Goal: Check status

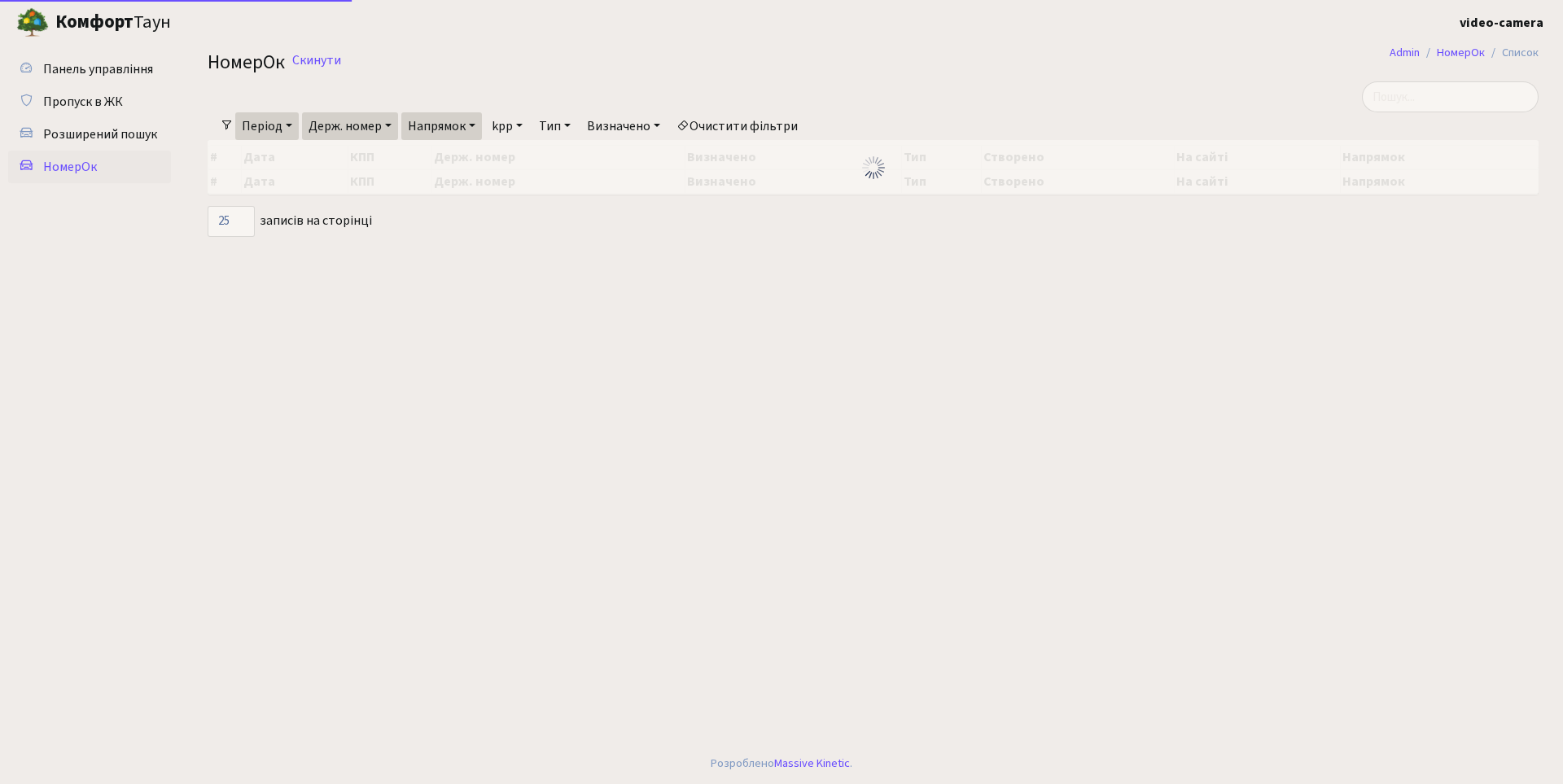
select select "25"
click at [393, 122] on link "Держ. номер" at bounding box center [350, 126] width 96 height 28
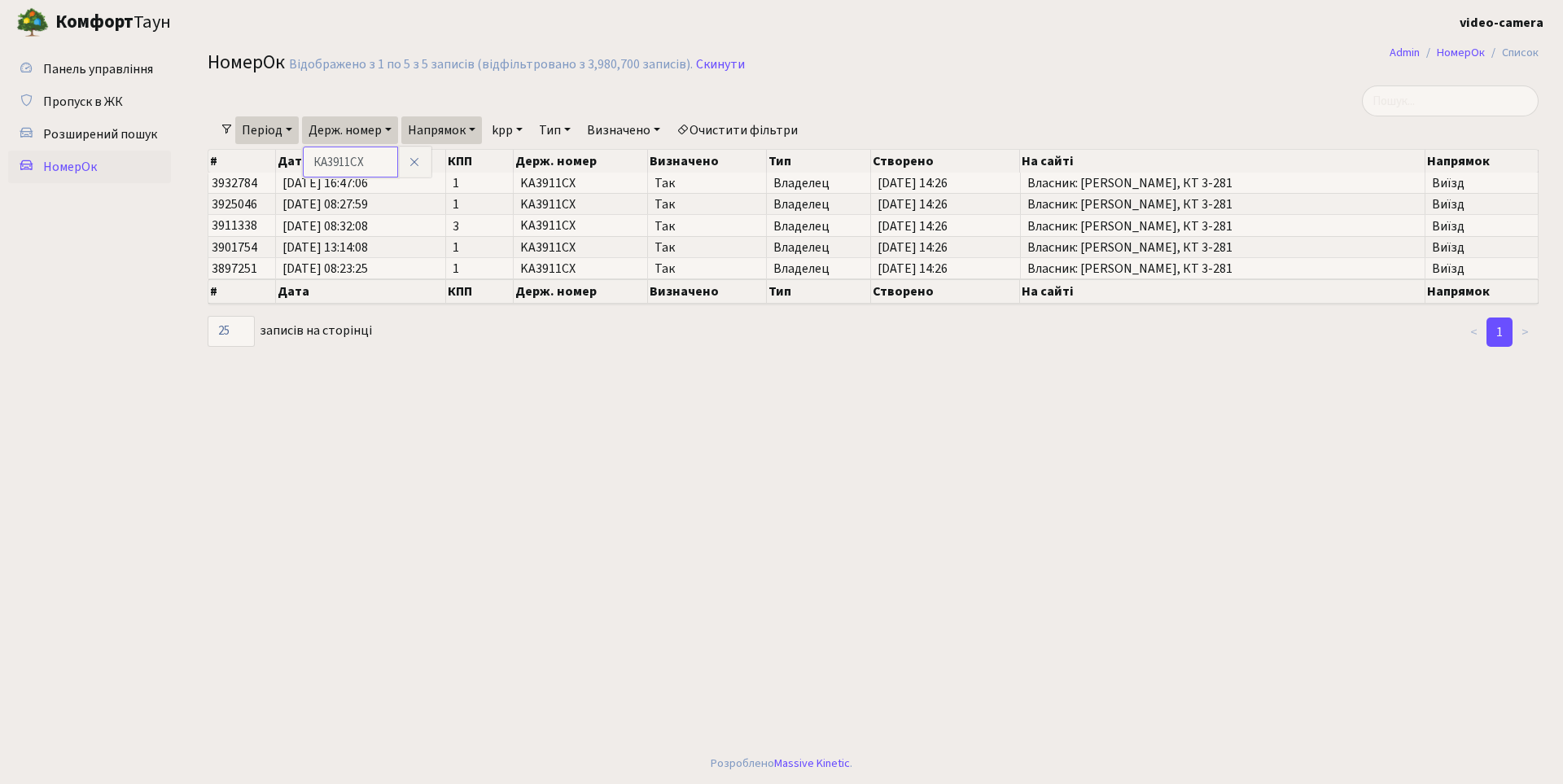
click at [378, 165] on input "КА3911СХ" at bounding box center [351, 162] width 95 height 31
type input "[PERSON_NAME]"
type input "КА1912МХ"
click at [290, 125] on link "Період" at bounding box center [267, 129] width 64 height 28
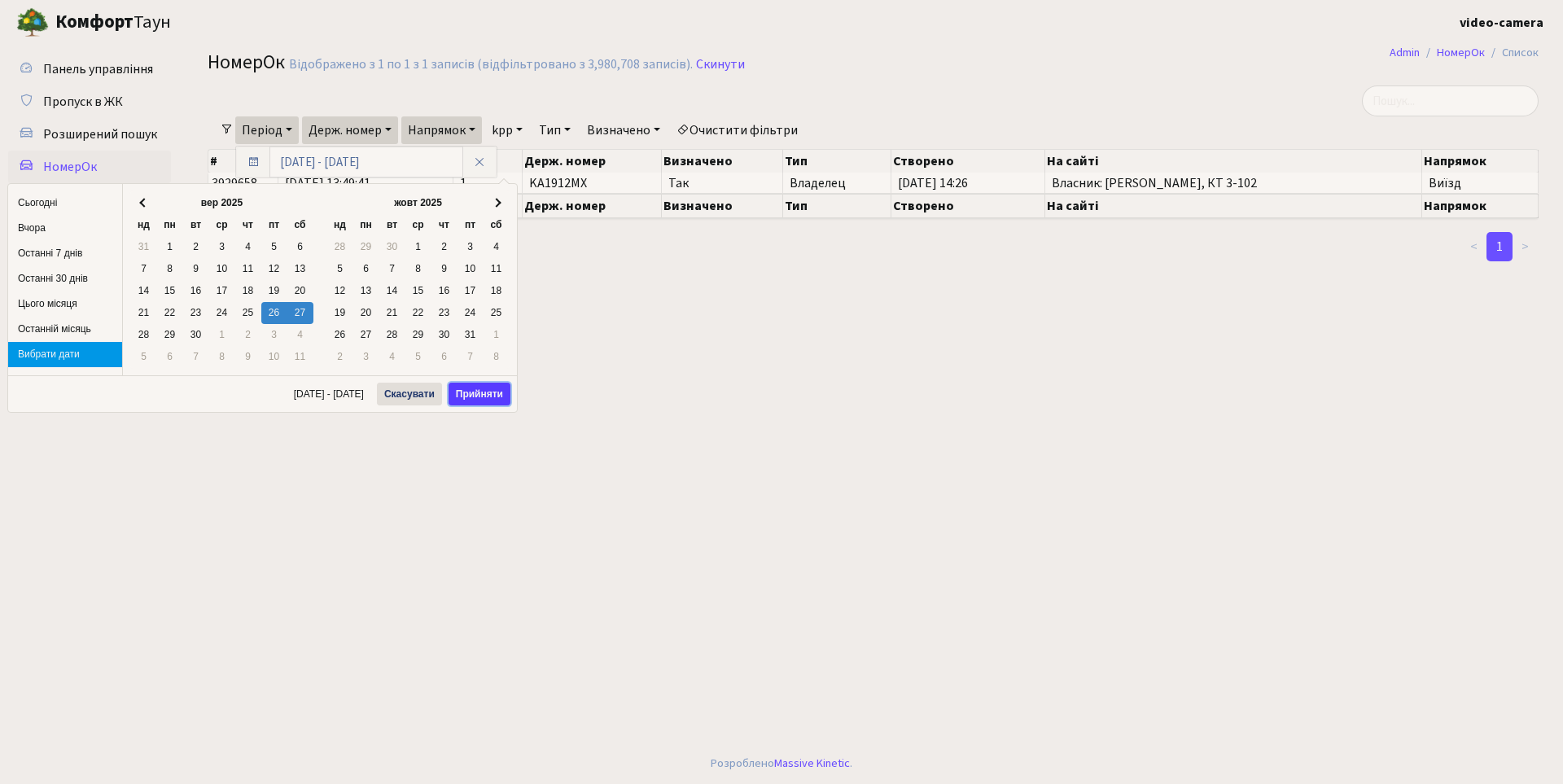
click at [478, 394] on button "Прийняти" at bounding box center [479, 394] width 62 height 22
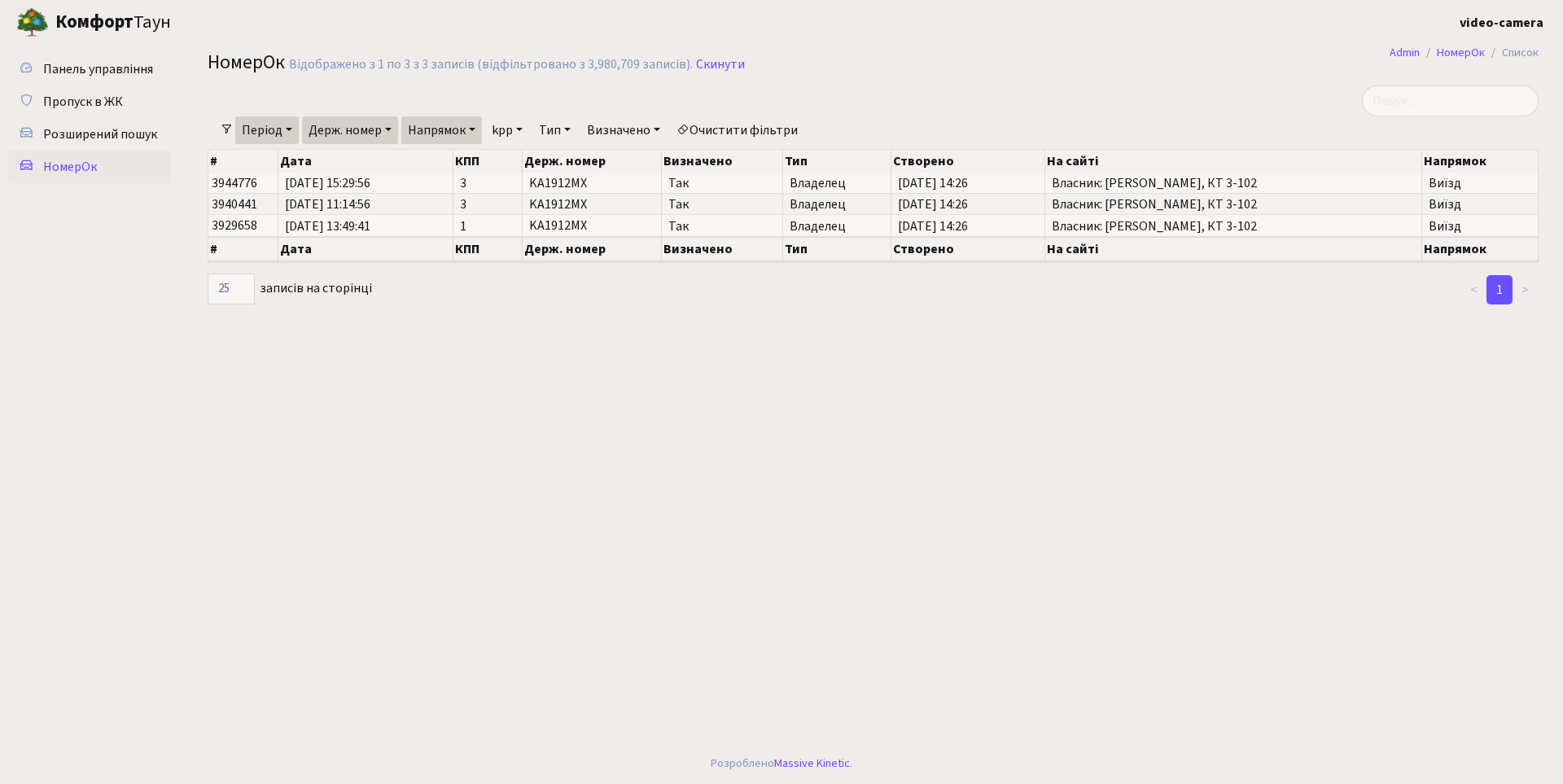
click at [481, 128] on link "Напрямок" at bounding box center [442, 129] width 81 height 28
click at [456, 208] on link "В'їзд" at bounding box center [466, 205] width 129 height 25
click at [478, 126] on link "Напрямок" at bounding box center [442, 129] width 81 height 28
click at [477, 235] on link "Виїзд" at bounding box center [466, 229] width 129 height 25
click at [478, 126] on link "Напрямок" at bounding box center [442, 129] width 81 height 28
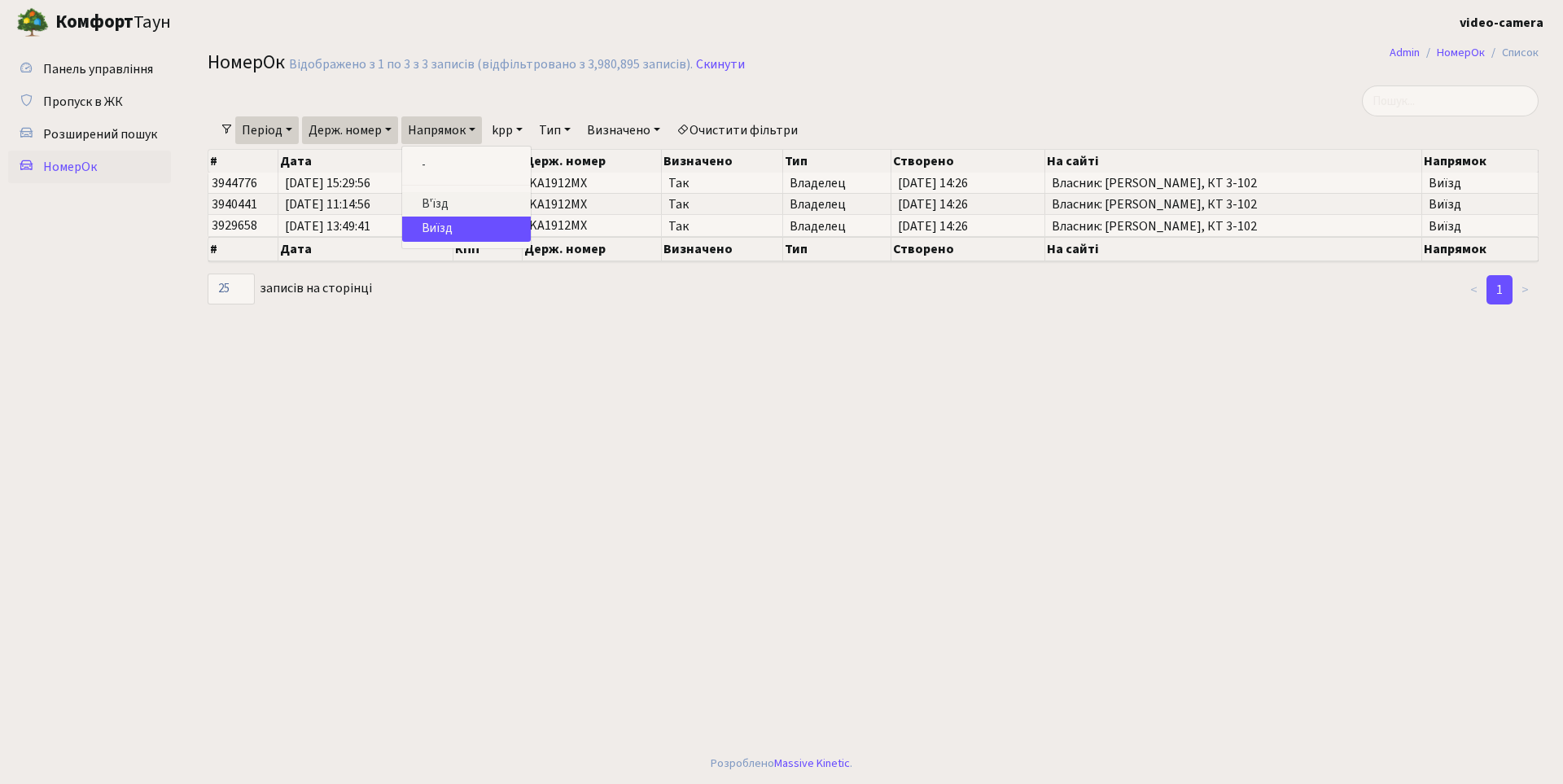
click at [460, 200] on link "В'їзд" at bounding box center [466, 205] width 129 height 25
click at [290, 128] on link "Період" at bounding box center [267, 129] width 64 height 28
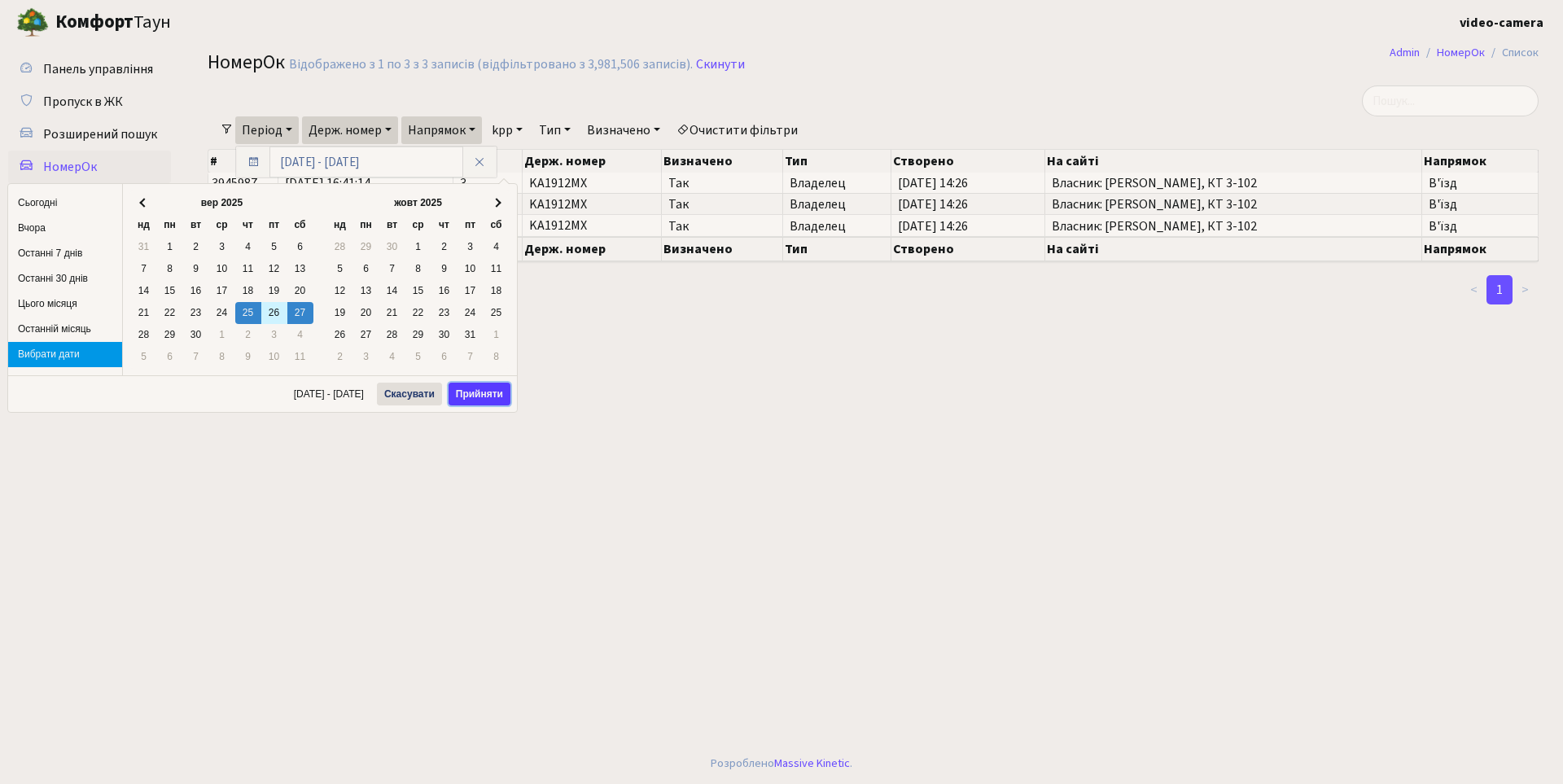
click at [491, 395] on button "Прийняти" at bounding box center [479, 394] width 62 height 22
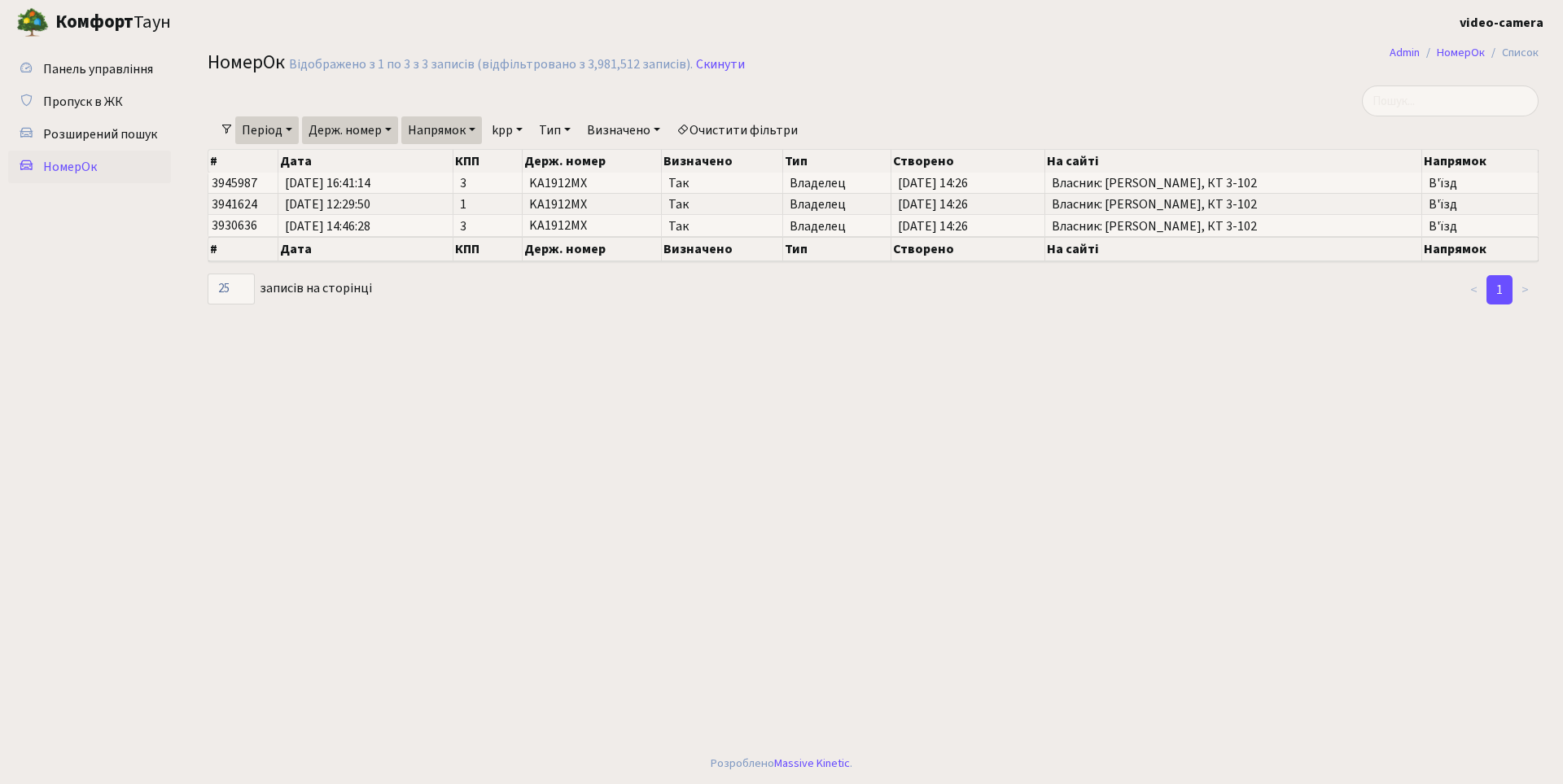
click at [293, 127] on link "Період" at bounding box center [267, 129] width 64 height 28
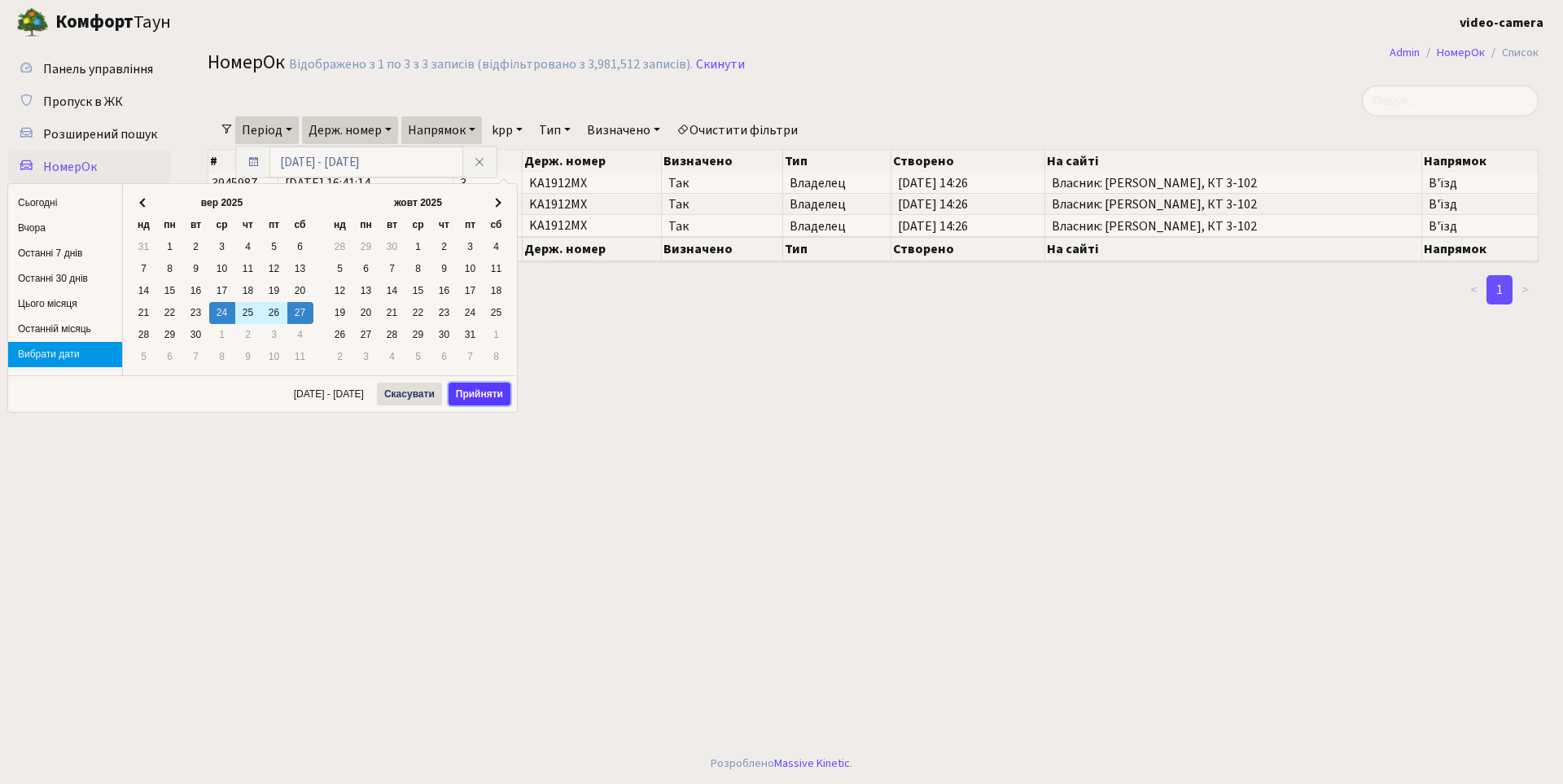
click at [478, 391] on button "Прийняти" at bounding box center [479, 394] width 62 height 22
